Goal: Information Seeking & Learning: Learn about a topic

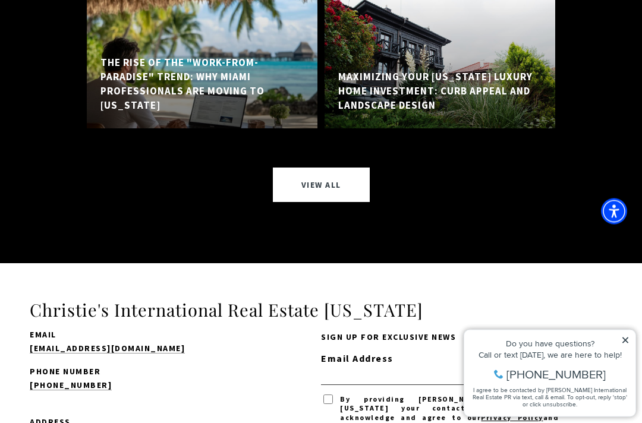
scroll to position [9216, 0]
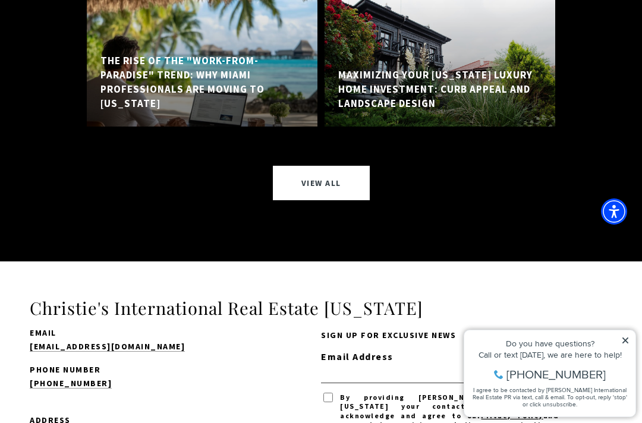
click at [329, 166] on link "View All" at bounding box center [321, 183] width 97 height 34
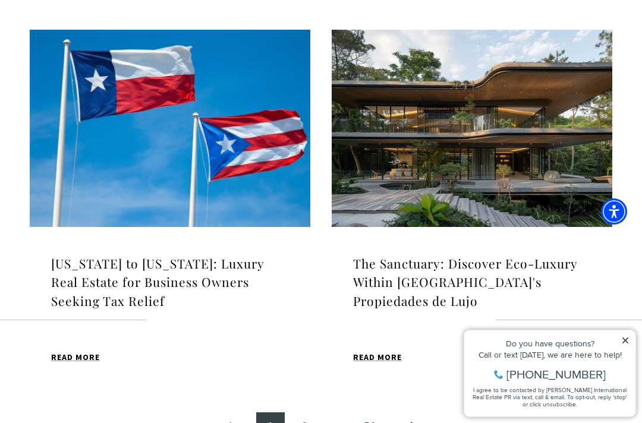
scroll to position [1216, 0]
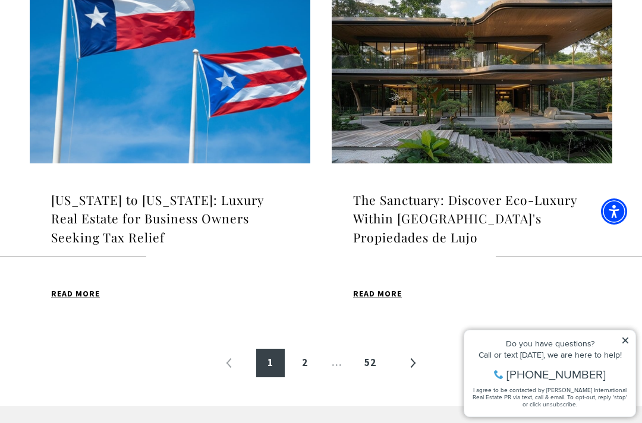
click at [413, 356] on link "»" at bounding box center [412, 363] width 29 height 29
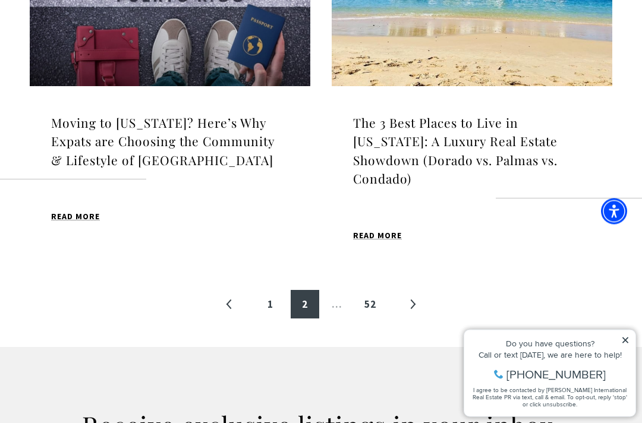
scroll to position [1293, 0]
click at [411, 290] on link "»" at bounding box center [412, 304] width 29 height 29
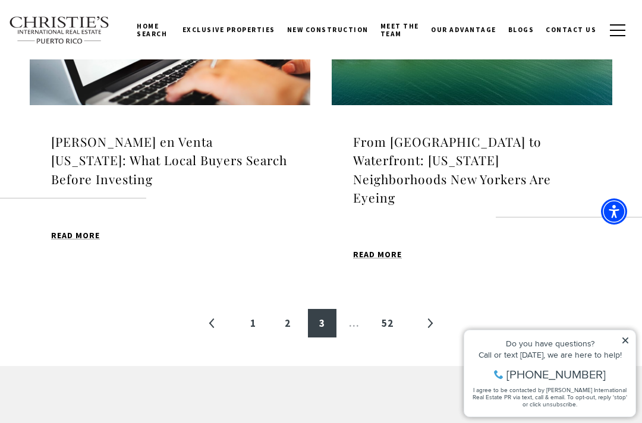
scroll to position [1271, 0]
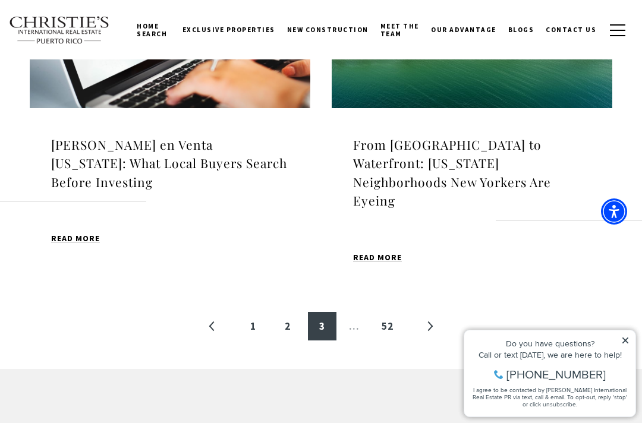
click at [425, 312] on link "»" at bounding box center [430, 326] width 29 height 29
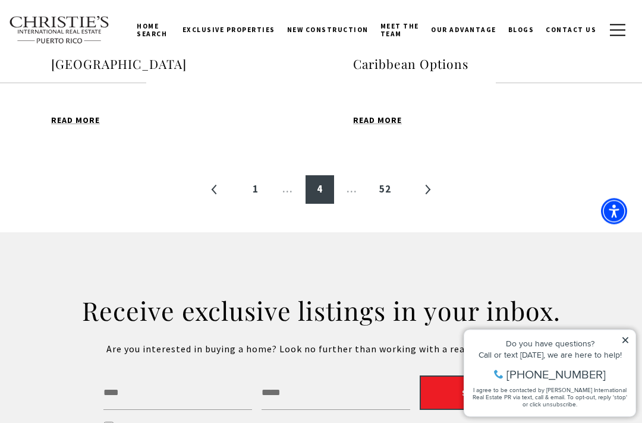
scroll to position [1388, 0]
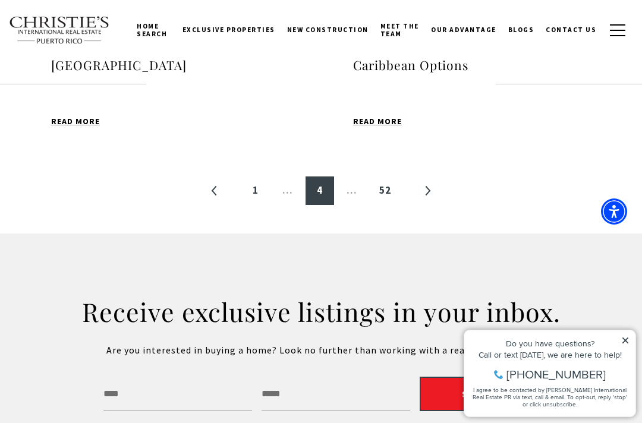
click at [421, 190] on link "»" at bounding box center [427, 191] width 29 height 29
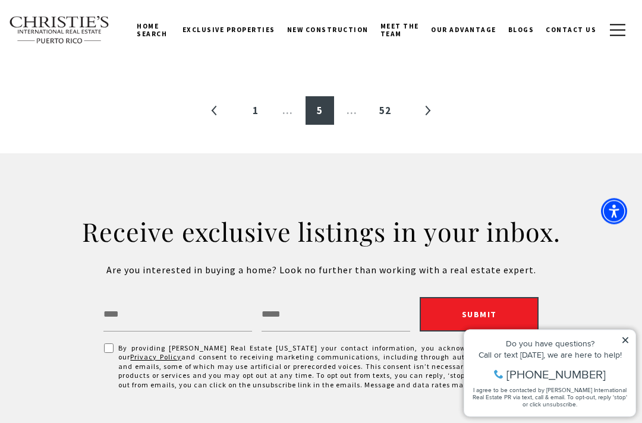
scroll to position [1488, 0]
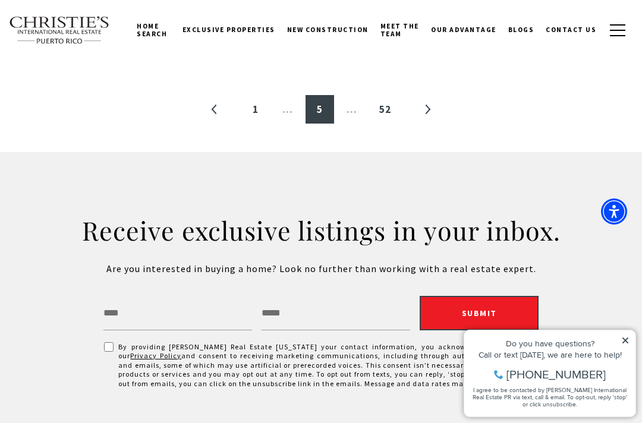
click at [416, 103] on link "»" at bounding box center [427, 109] width 29 height 29
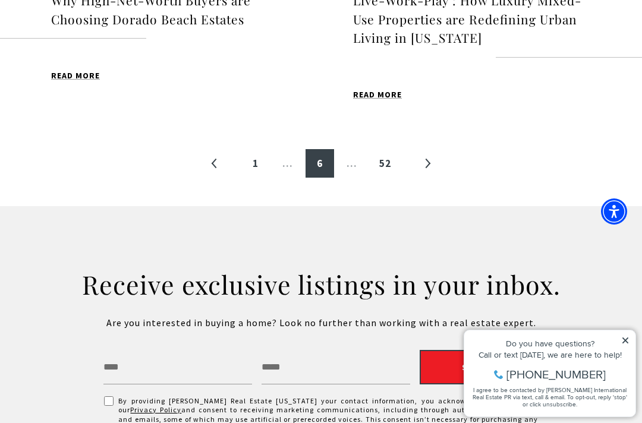
scroll to position [1434, 0]
click at [422, 149] on link "»" at bounding box center [427, 163] width 29 height 29
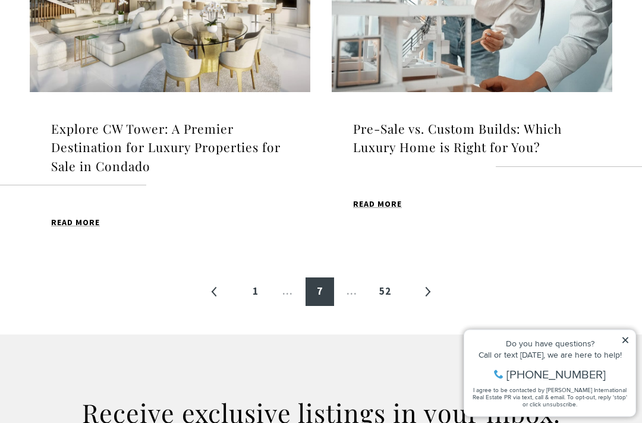
scroll to position [1290, 0]
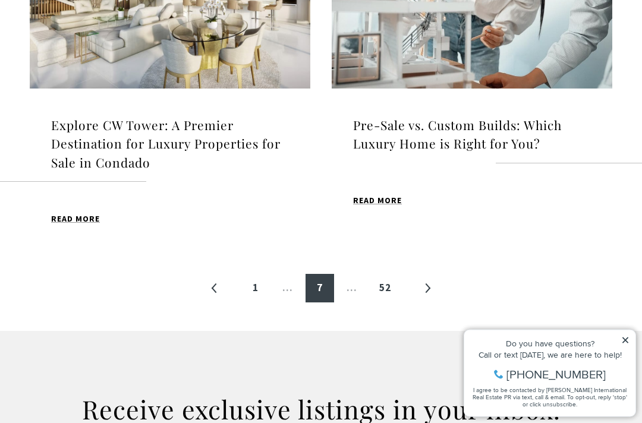
click at [423, 285] on link "»" at bounding box center [427, 289] width 29 height 29
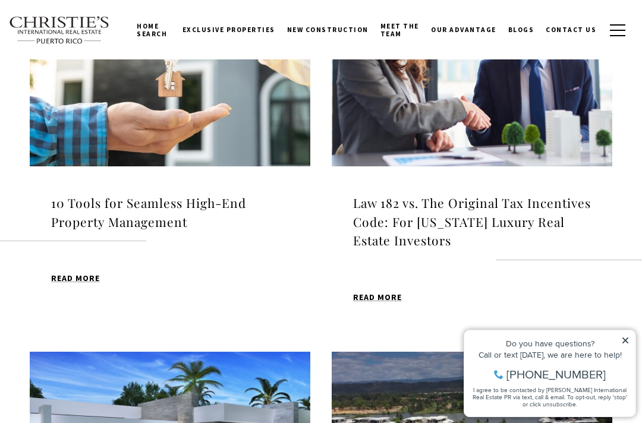
scroll to position [442, 0]
